Goal: Information Seeking & Learning: Learn about a topic

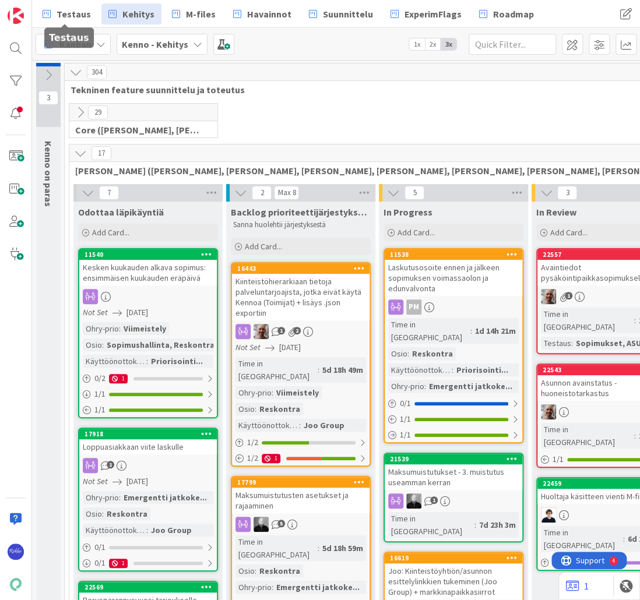
click at [72, 17] on span "Testaus" at bounding box center [74, 14] width 34 height 14
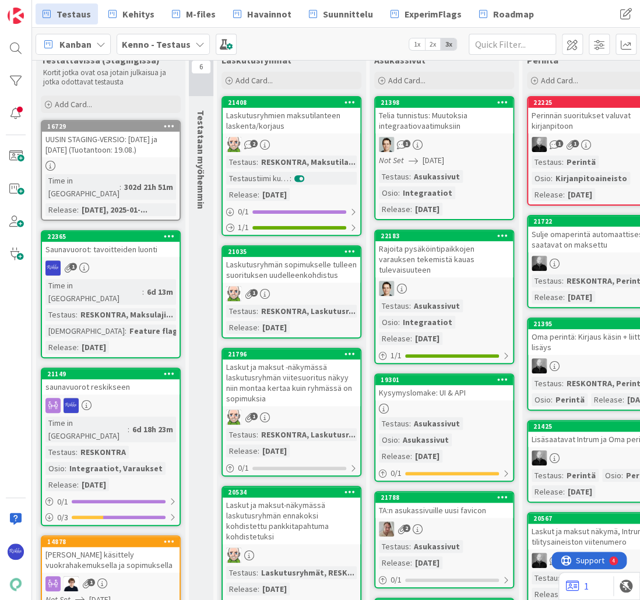
scroll to position [47, 0]
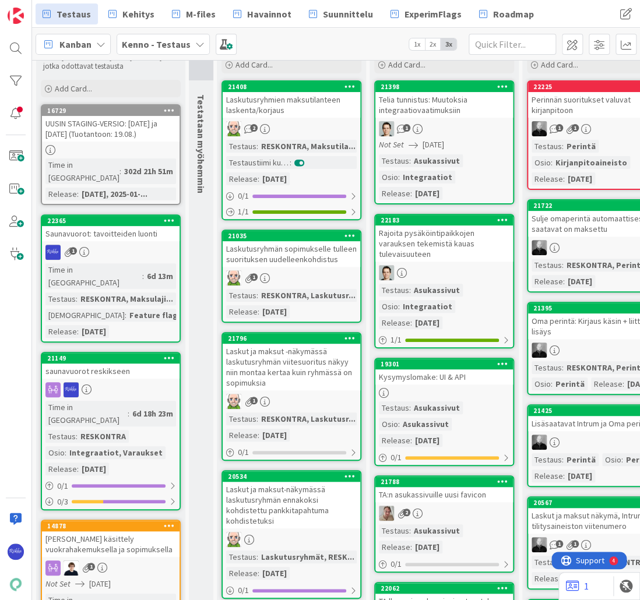
click at [125, 246] on link "22365 Saunavuorot: tavoitteiden luonti 1 Time in Column : 6d 13m Testaus : RESK…" at bounding box center [111, 279] width 140 height 128
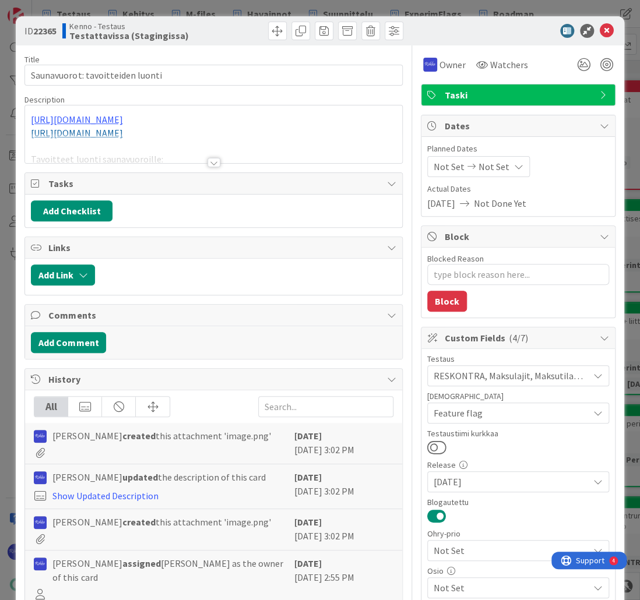
click at [211, 163] on div at bounding box center [214, 162] width 13 height 9
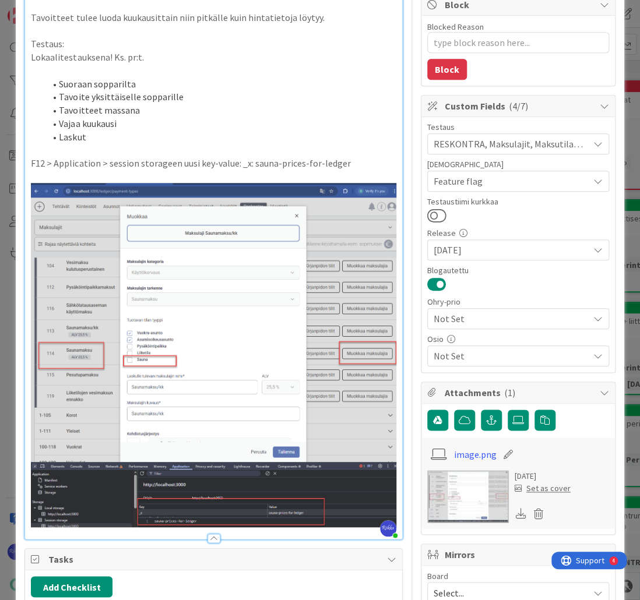
scroll to position [233, 0]
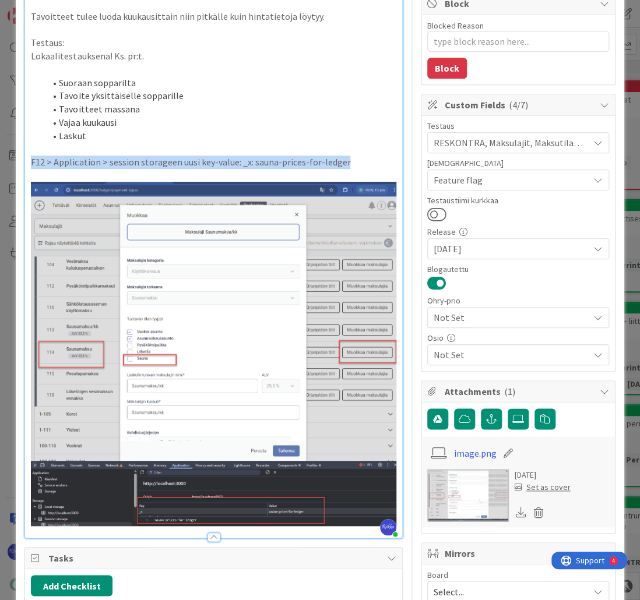
drag, startPoint x: 30, startPoint y: 160, endPoint x: 361, endPoint y: 160, distance: 330.5
click at [361, 160] on div "https://github.com/pandiafi/kenno/pull/8105 https://github.com/pandiafi/kenno/p…" at bounding box center [213, 226] width 377 height 623
copy p "F12 > Application > session storageen uusi key-value: _x: sauna-prices-for-ledg…"
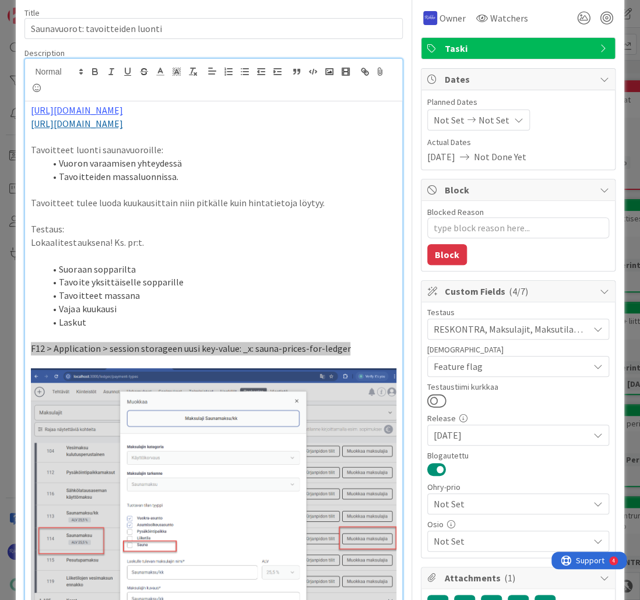
scroll to position [0, 0]
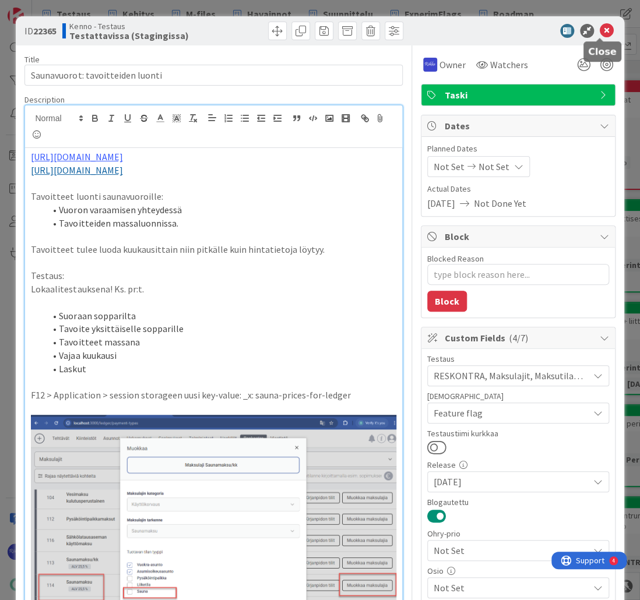
click at [600, 30] on icon at bounding box center [607, 31] width 14 height 14
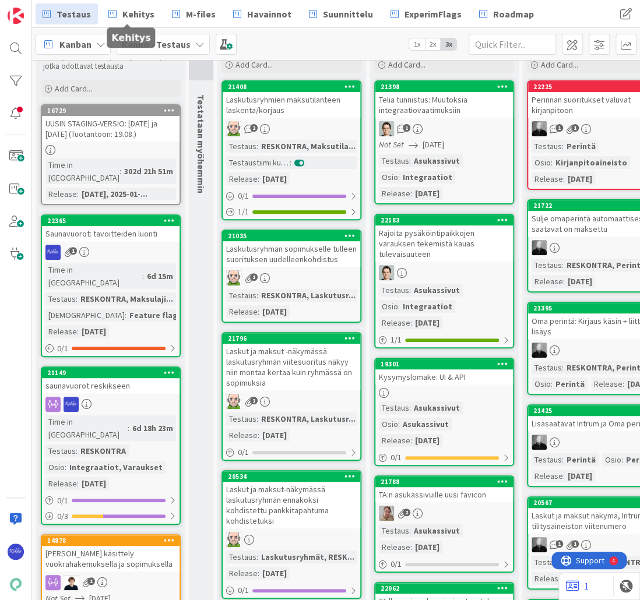
click at [125, 13] on span "Kehitys" at bounding box center [138, 14] width 32 height 14
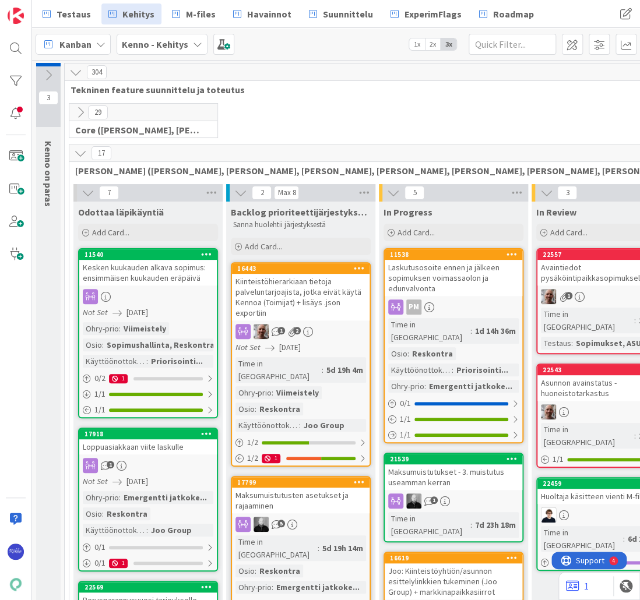
click at [82, 108] on icon at bounding box center [80, 112] width 13 height 13
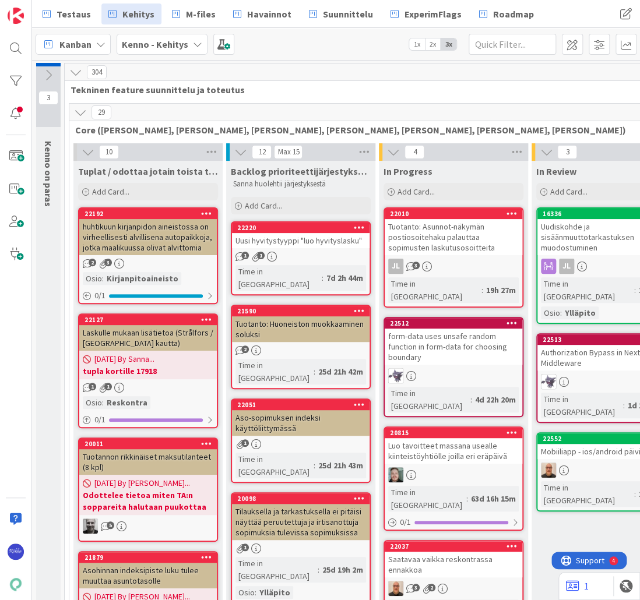
click at [315, 247] on div "Uusi hyvitystyyppi "luo hyvityslasku"" at bounding box center [301, 240] width 138 height 15
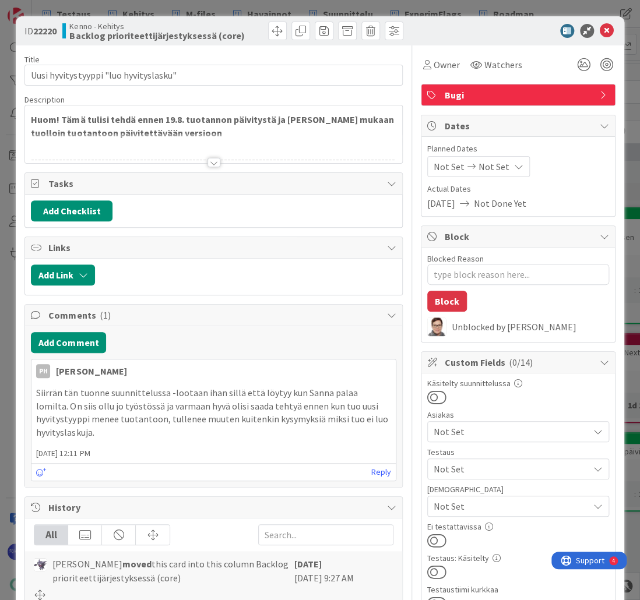
type textarea "x"
click at [208, 163] on div at bounding box center [214, 162] width 13 height 9
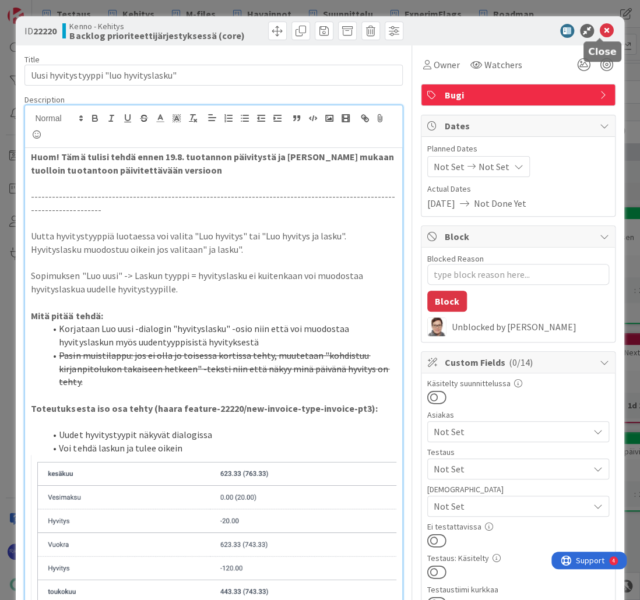
click at [600, 33] on icon at bounding box center [607, 31] width 14 height 14
